Goal: Task Accomplishment & Management: Manage account settings

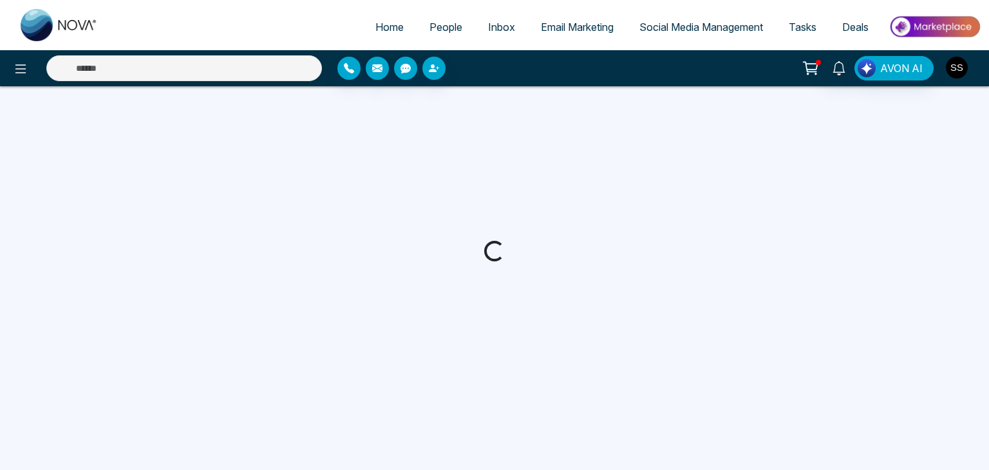
click at [958, 75] on img "button" at bounding box center [956, 68] width 22 height 22
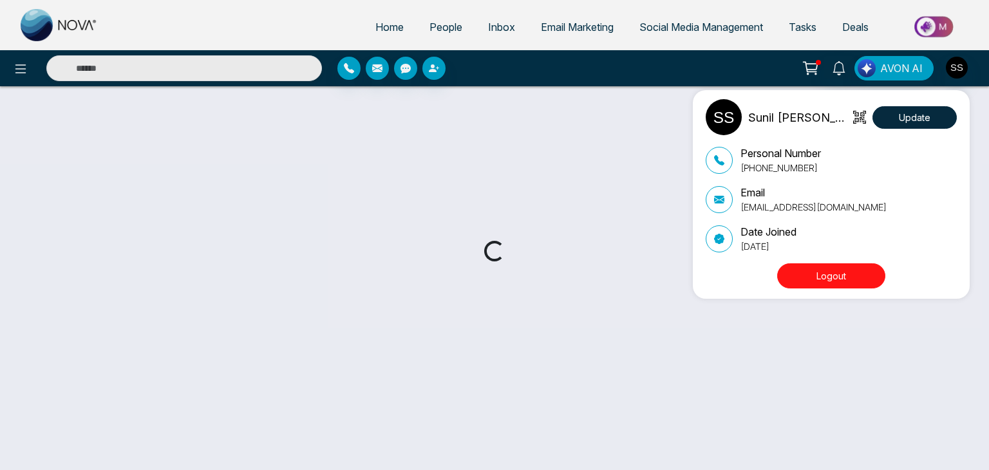
click at [826, 270] on button "Logout" at bounding box center [831, 275] width 108 height 25
